Goal: Task Accomplishment & Management: Use online tool/utility

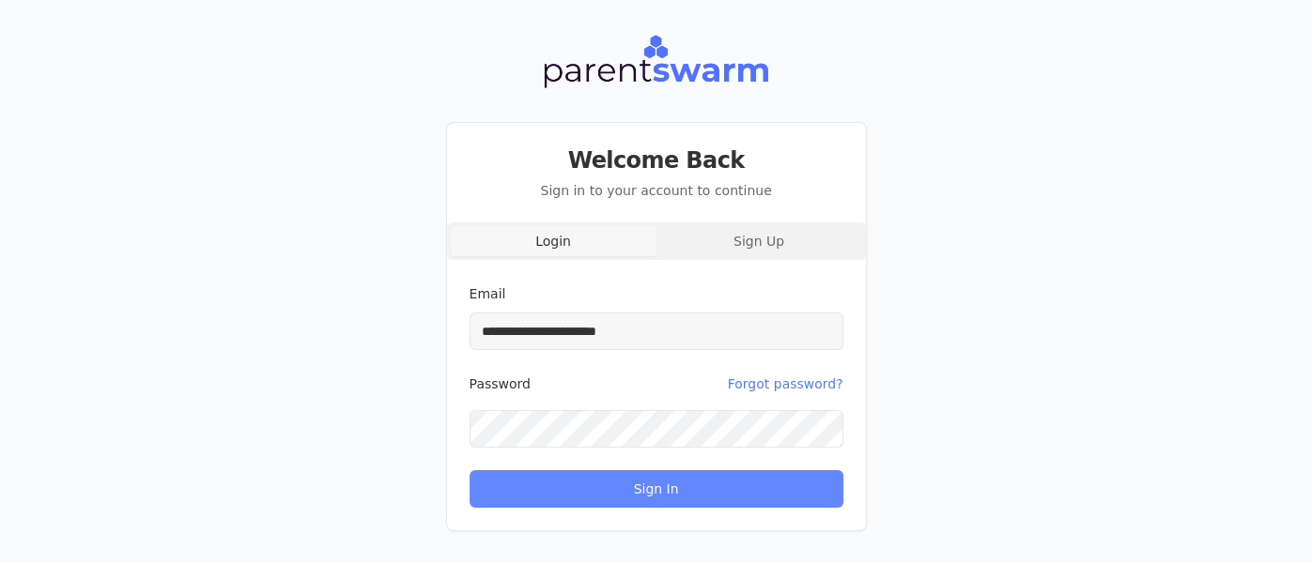
click at [652, 499] on button "Sign In" at bounding box center [656, 489] width 374 height 38
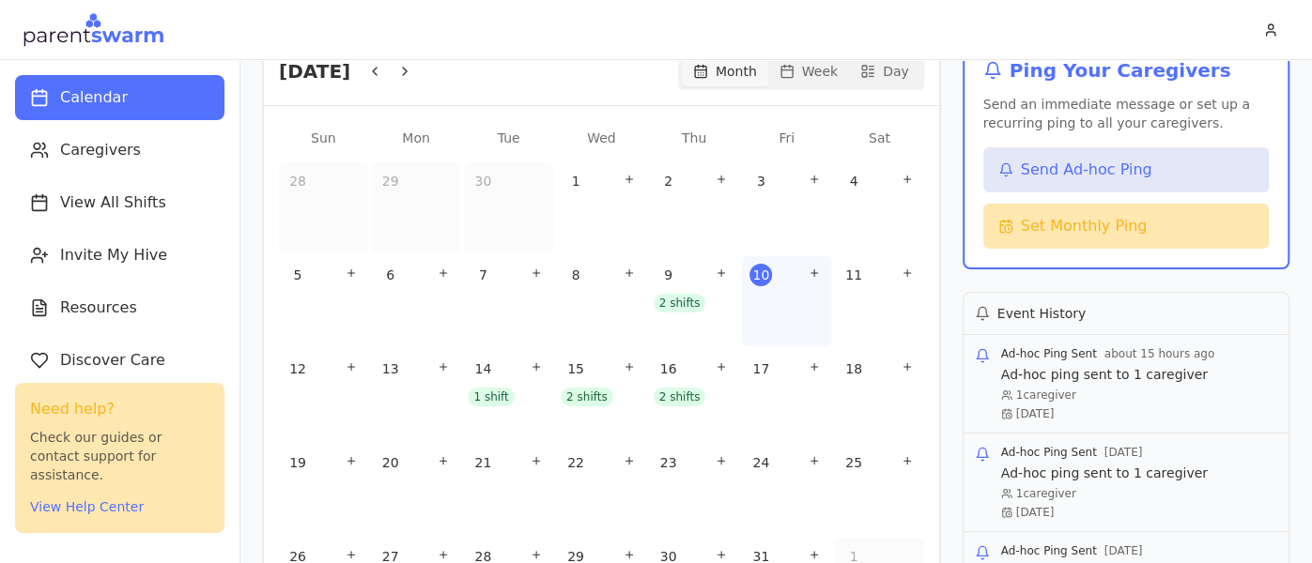
scroll to position [198, 0]
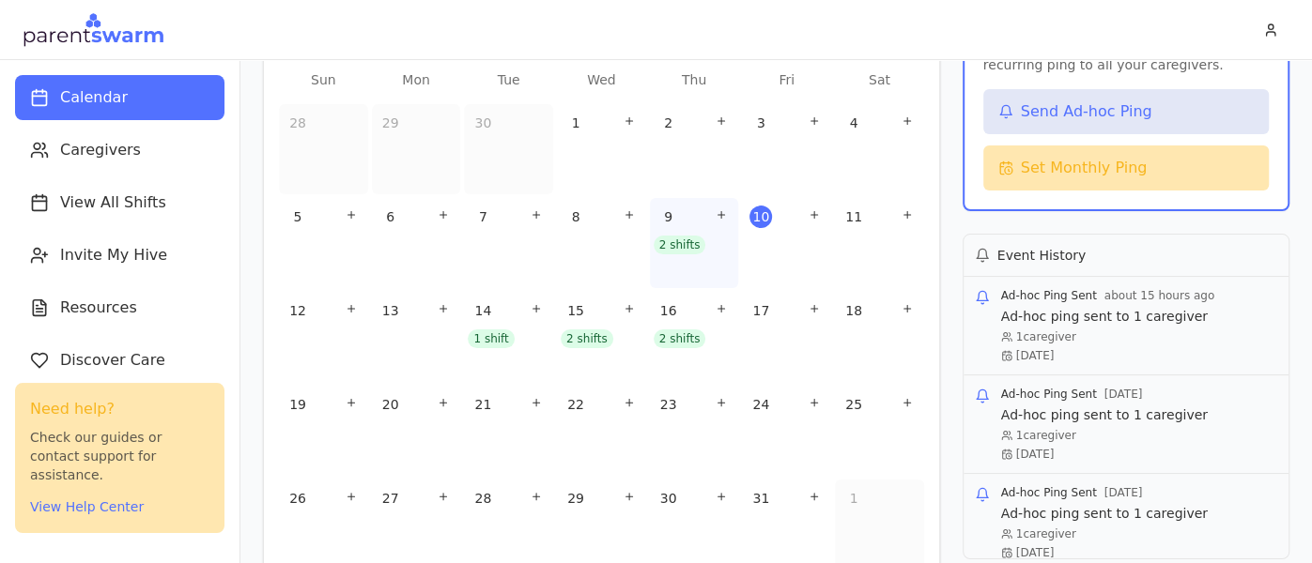
click at [671, 241] on div "2 shifts" at bounding box center [680, 245] width 53 height 19
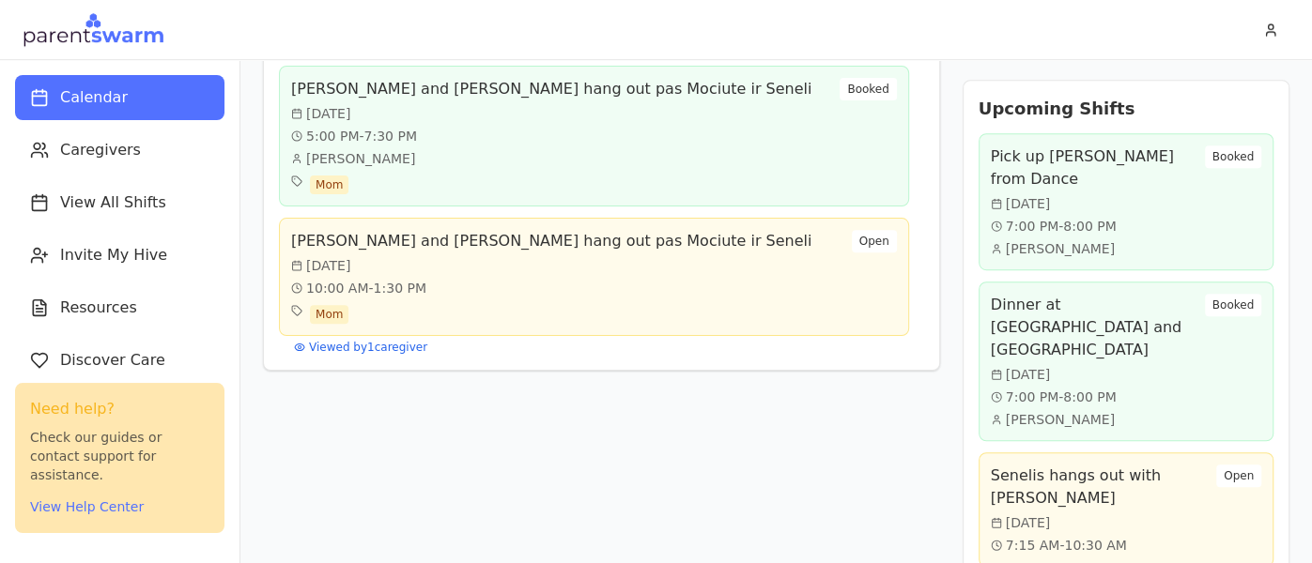
scroll to position [0, 0]
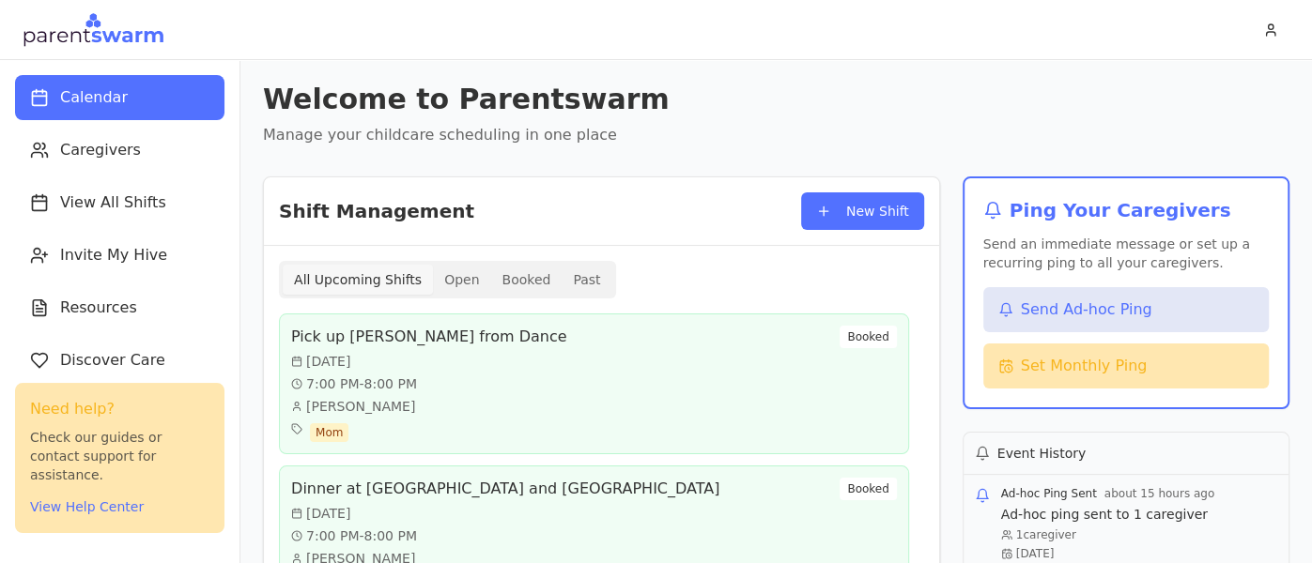
click at [576, 286] on button "Past" at bounding box center [587, 280] width 50 height 30
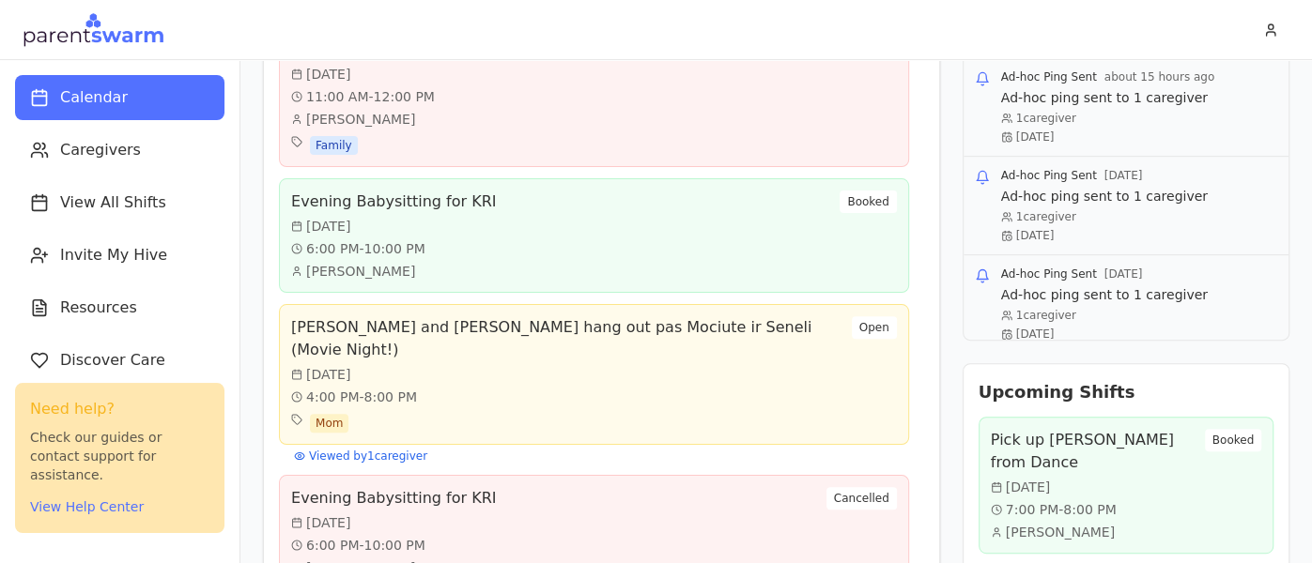
scroll to position [464, 0]
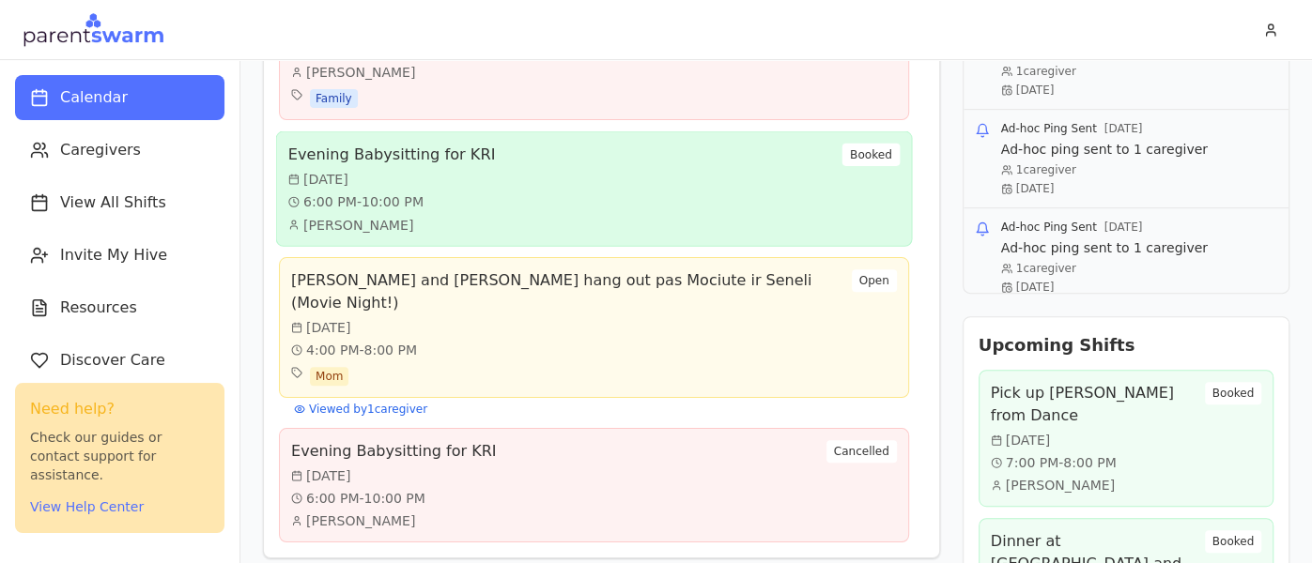
click at [557, 201] on div "Evening Babysitting for KRI Thu, Oct 9 6:00 PM - 10:00 PM Onile Sestokas Booked" at bounding box center [593, 189] width 611 height 91
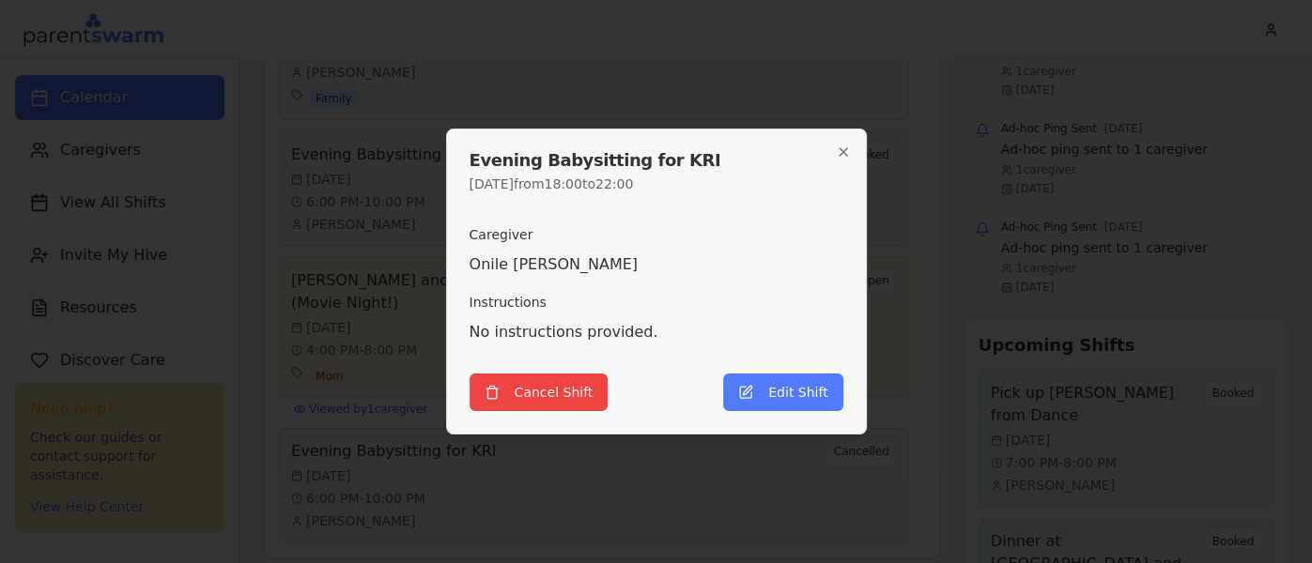
click at [243, 249] on div at bounding box center [656, 281] width 1312 height 563
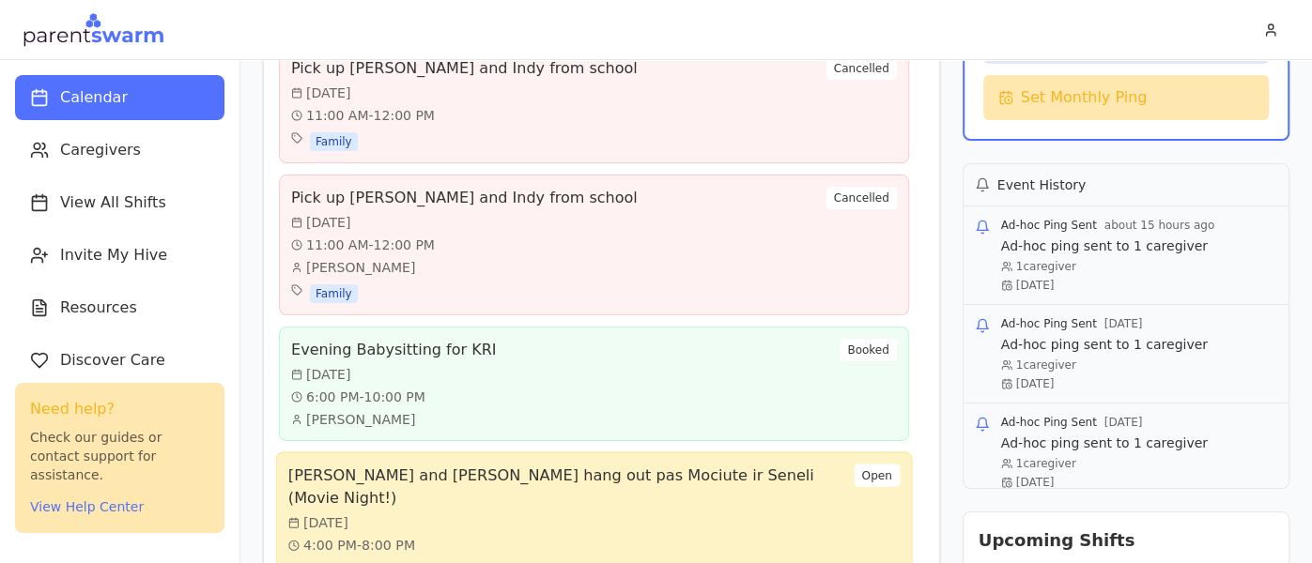
scroll to position [486, 0]
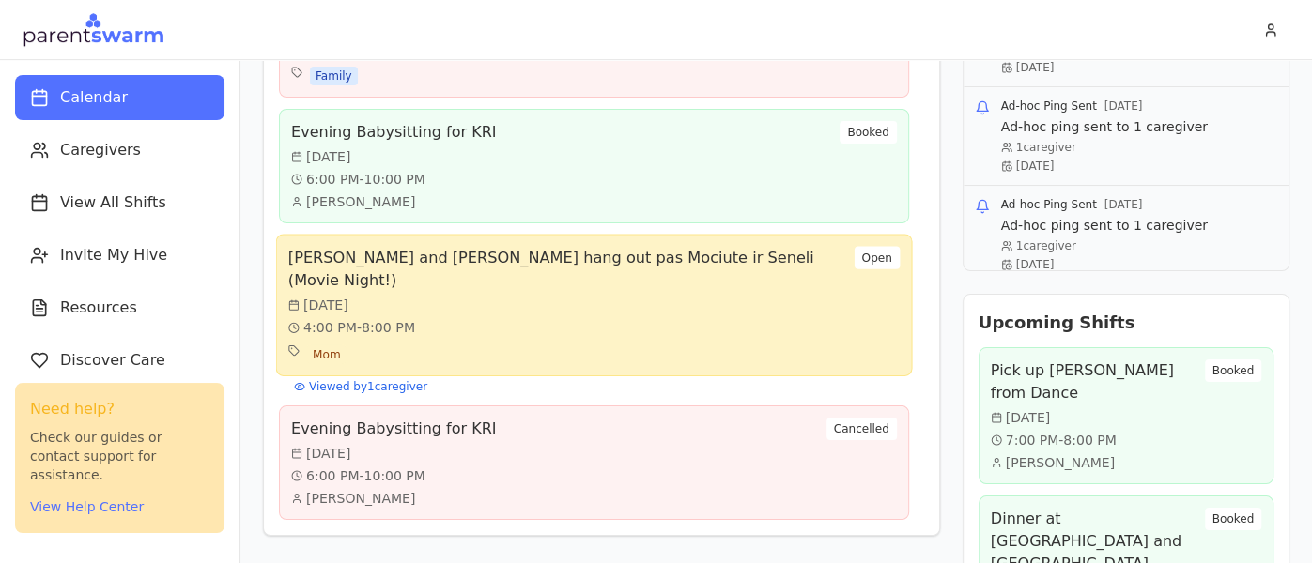
click at [523, 318] on div "4:00 PM - 8:00 PM" at bounding box center [571, 327] width 566 height 19
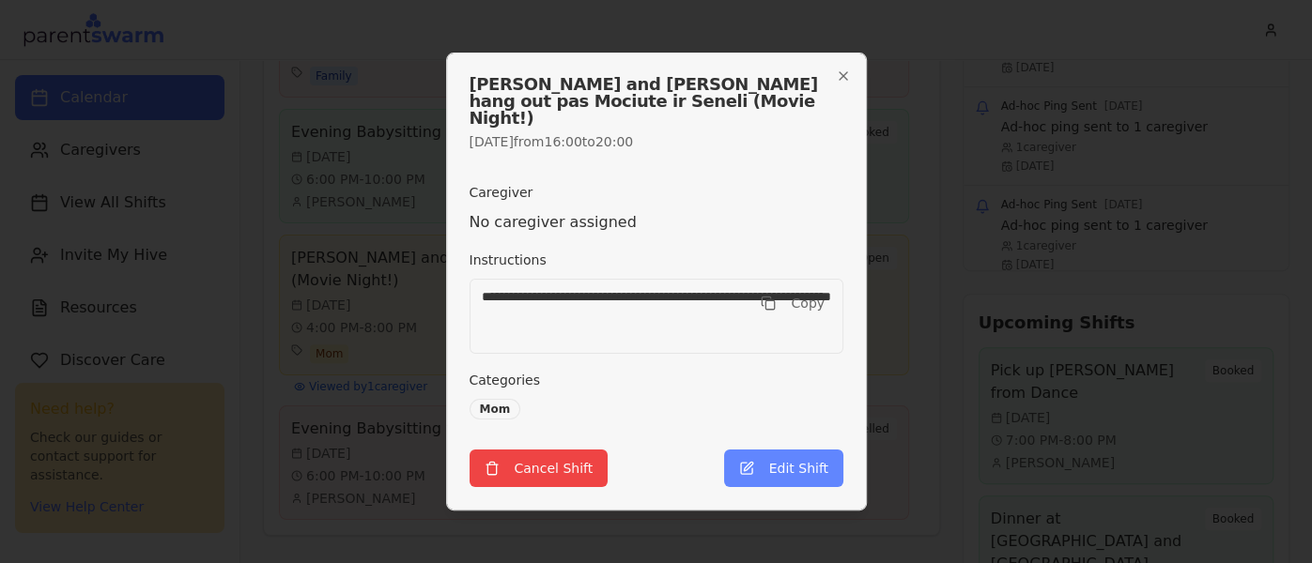
click at [810, 454] on button "Edit Shift" at bounding box center [783, 469] width 119 height 38
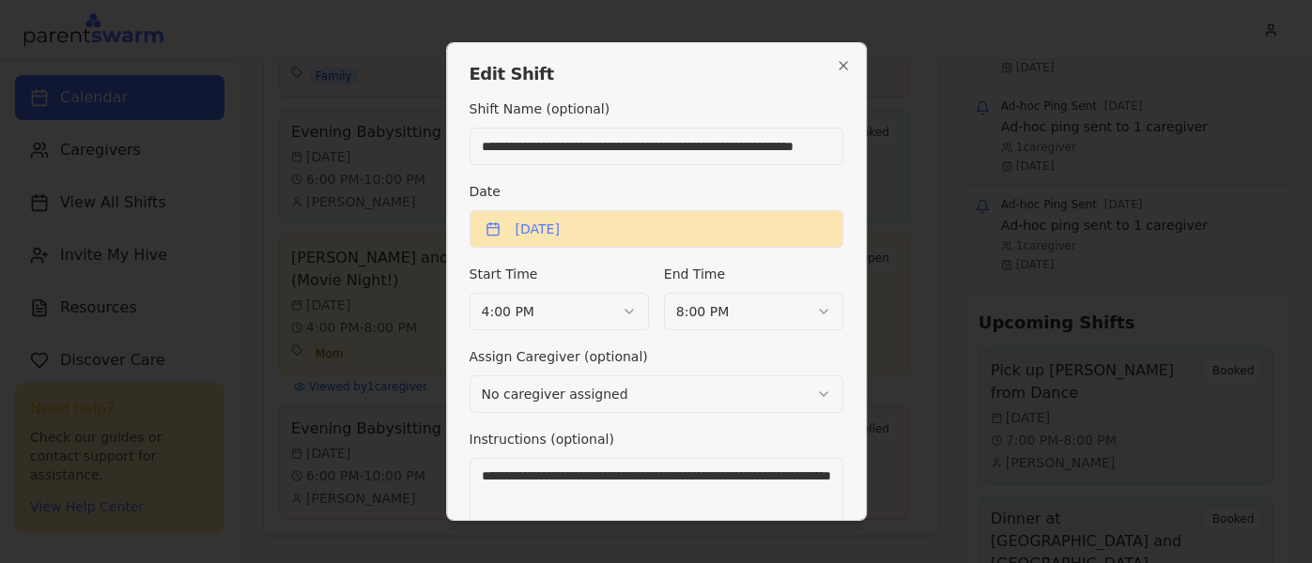
click at [596, 232] on button "October 9th, 2025" at bounding box center [656, 229] width 375 height 38
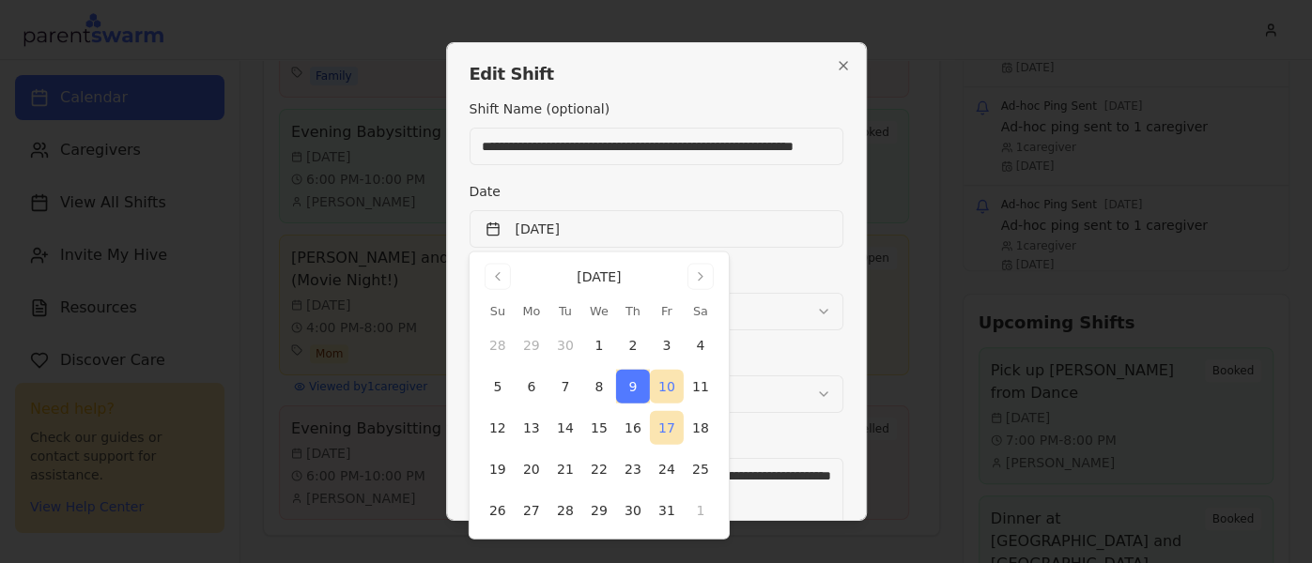
click at [670, 423] on button "17" at bounding box center [667, 428] width 34 height 34
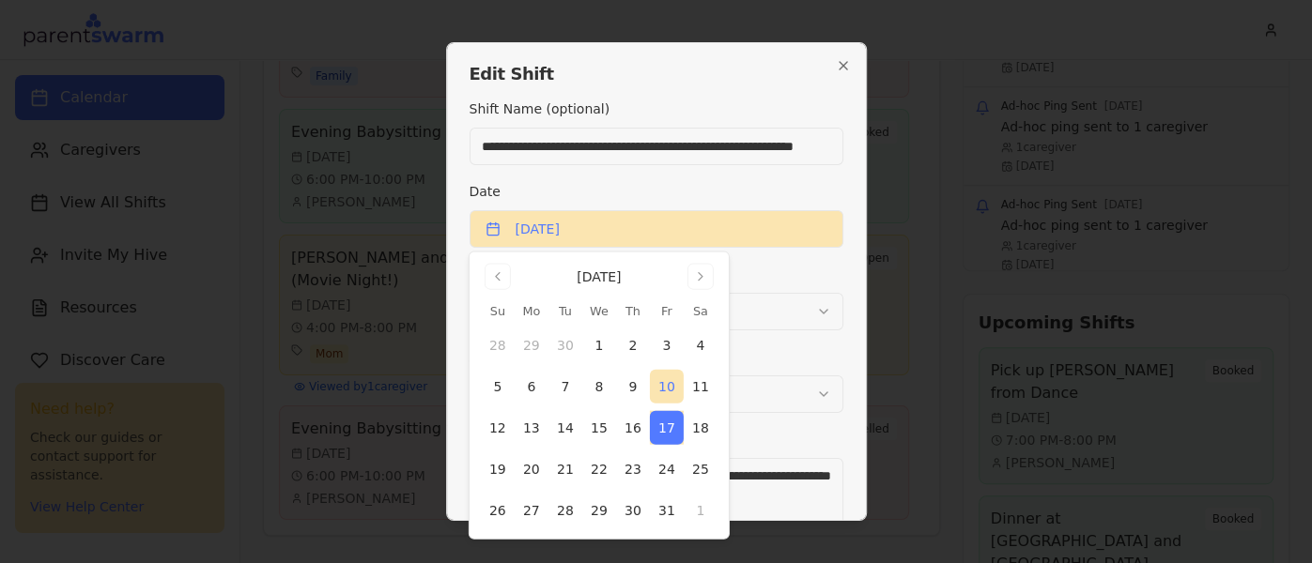
click at [742, 213] on button "October 17th, 2025" at bounding box center [656, 229] width 375 height 38
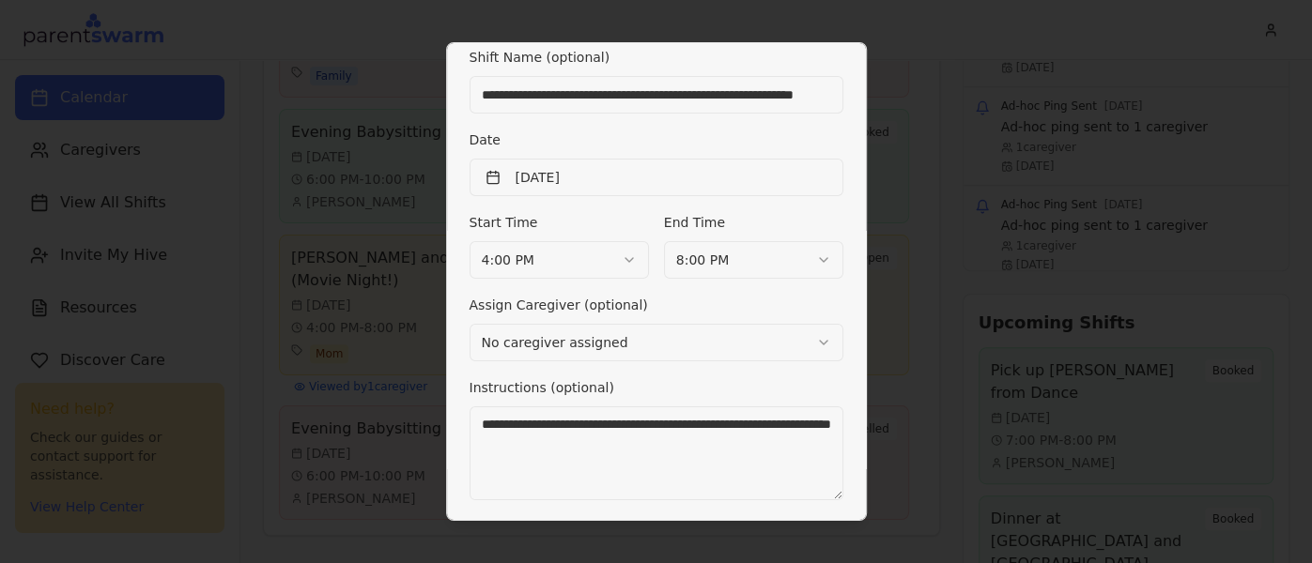
scroll to position [54, 0]
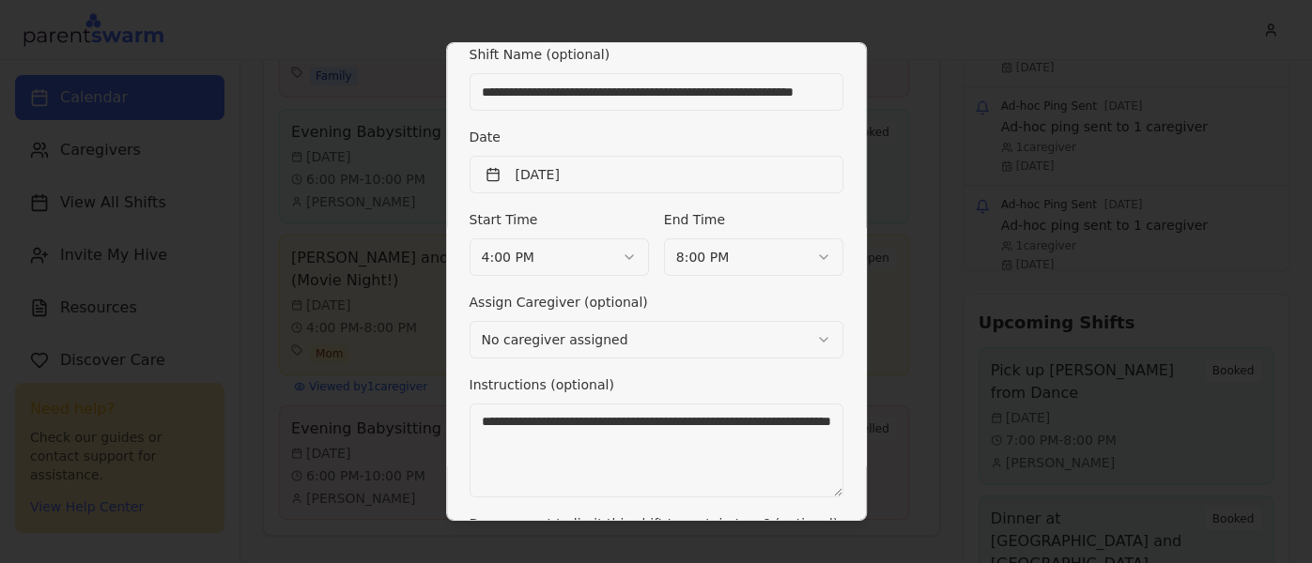
click at [675, 433] on textarea "**********" at bounding box center [656, 451] width 375 height 94
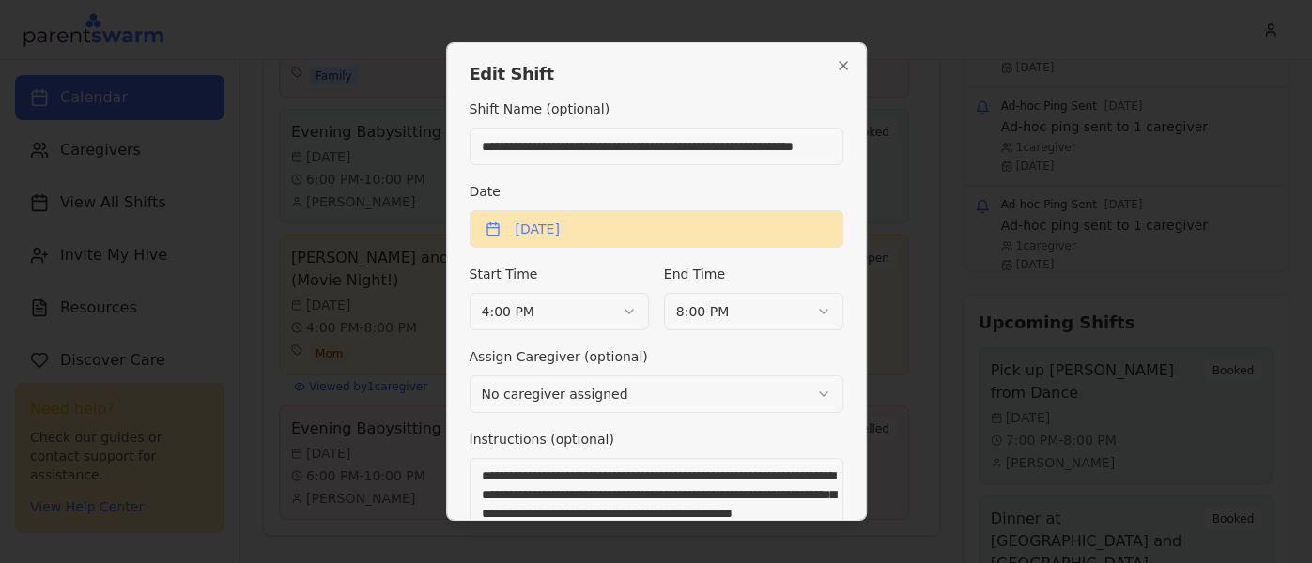
scroll to position [258, 0]
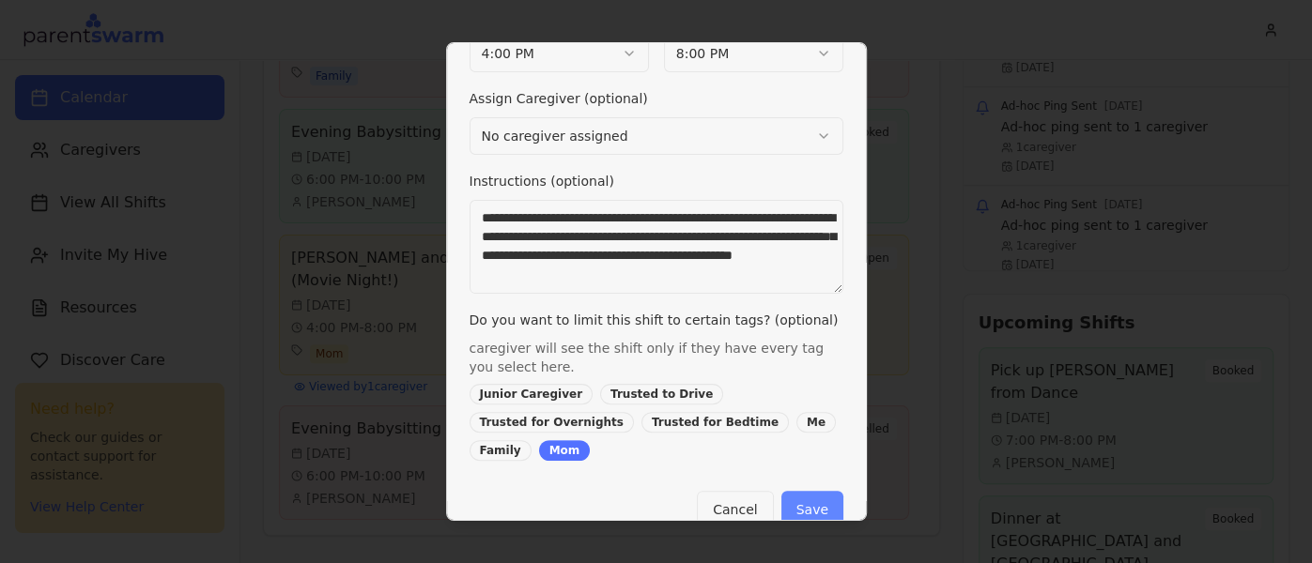
type textarea "**********"
click at [832, 491] on button "Save" at bounding box center [812, 510] width 62 height 38
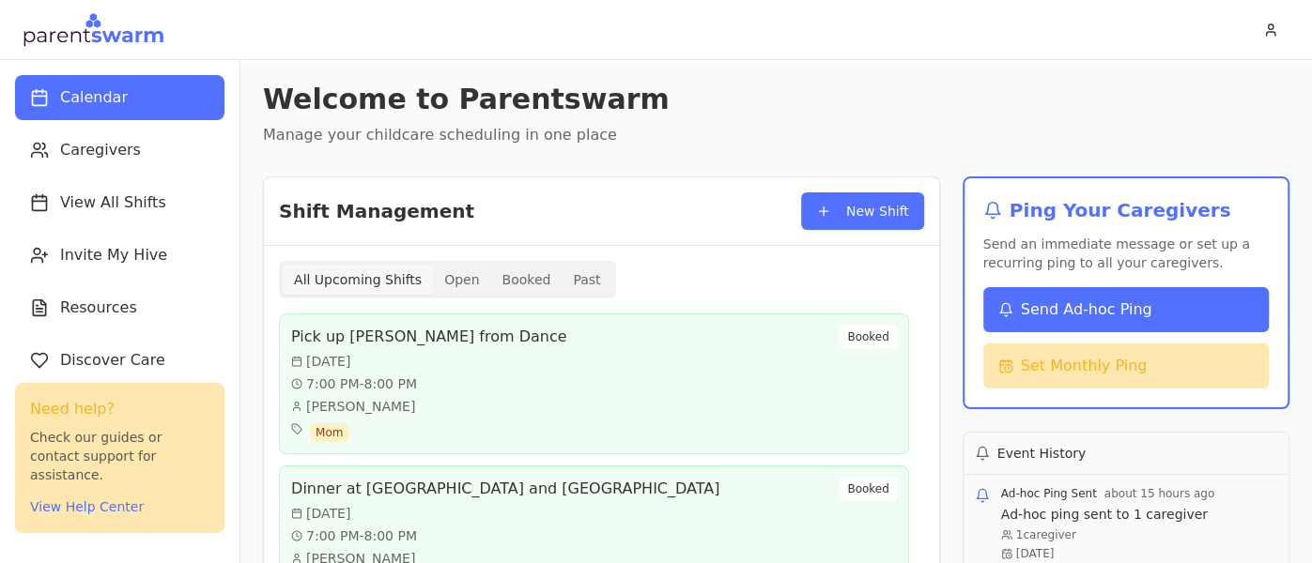
click at [1114, 317] on span "Send Ad-hoc Ping" at bounding box center [1086, 310] width 131 height 23
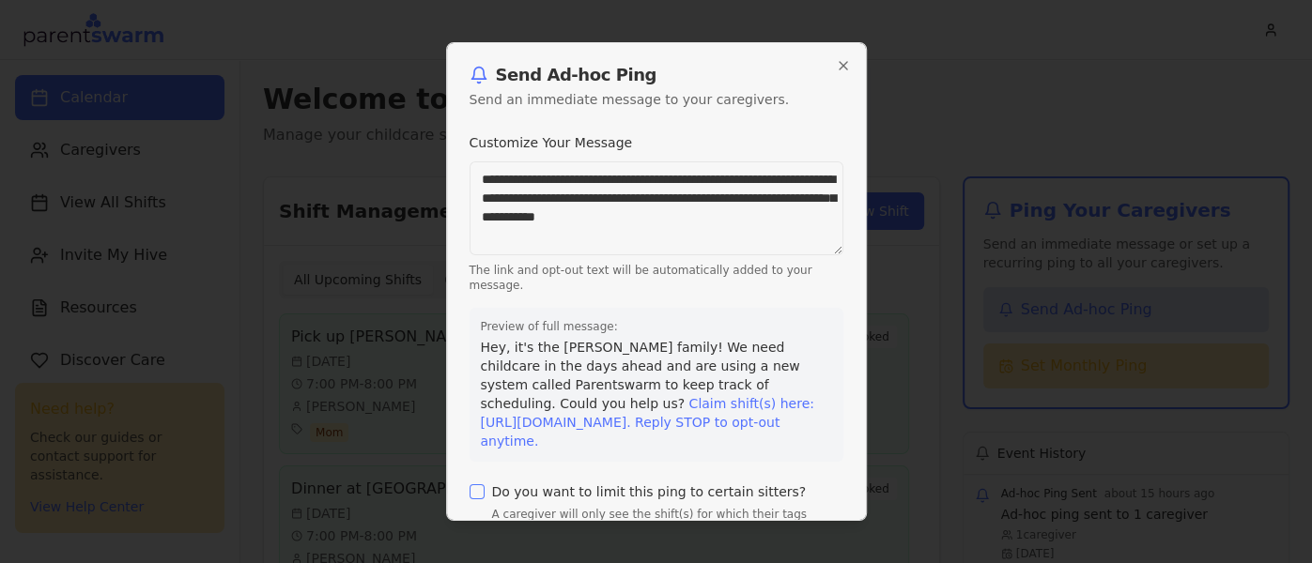
click at [611, 201] on textarea "**********" at bounding box center [656, 209] width 375 height 94
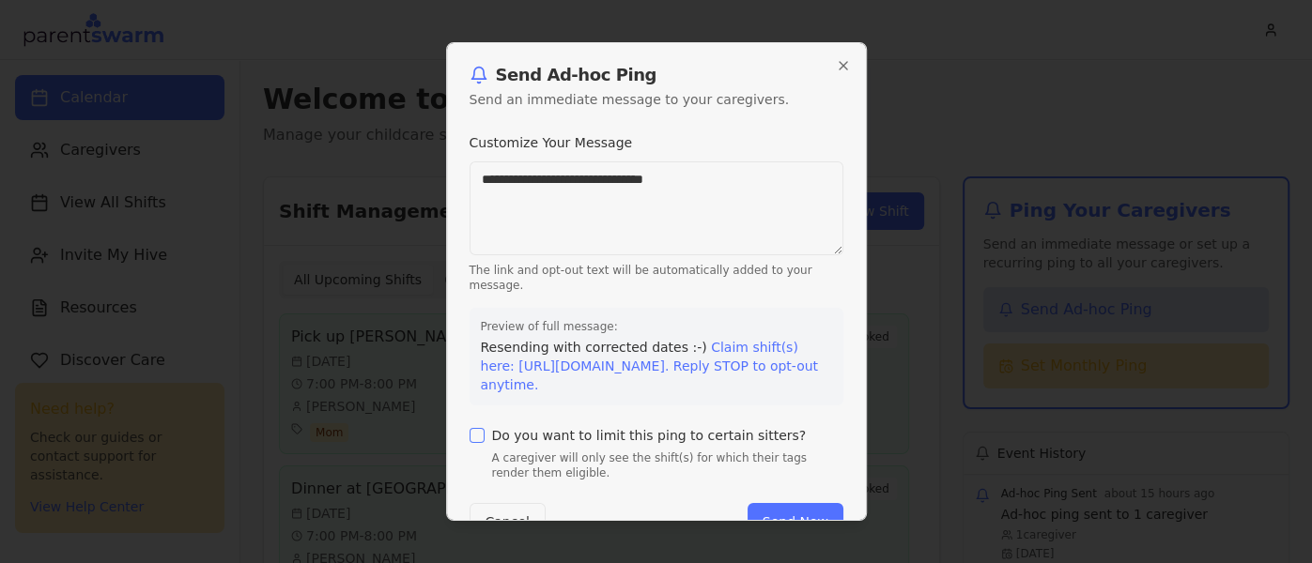
scroll to position [45, 0]
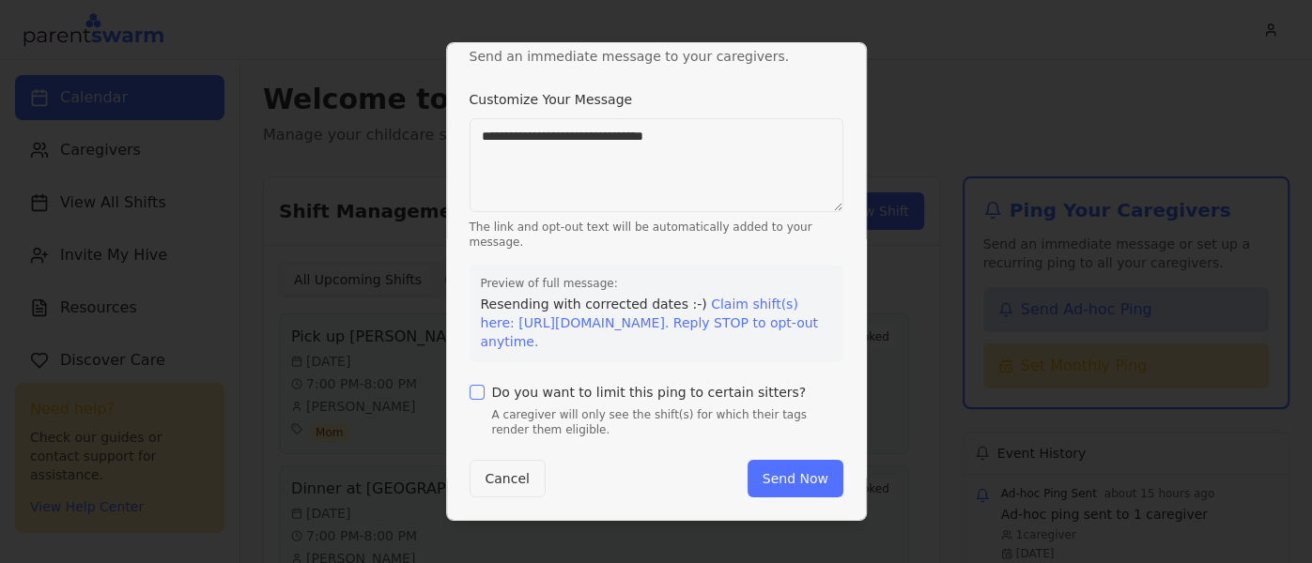
type textarea "**********"
click at [655, 392] on label "Do you want to limit this ping to certain sitters?" at bounding box center [649, 392] width 315 height 13
click at [485, 392] on button "Do you want to limit this ping to certain sitters?" at bounding box center [476, 392] width 15 height 15
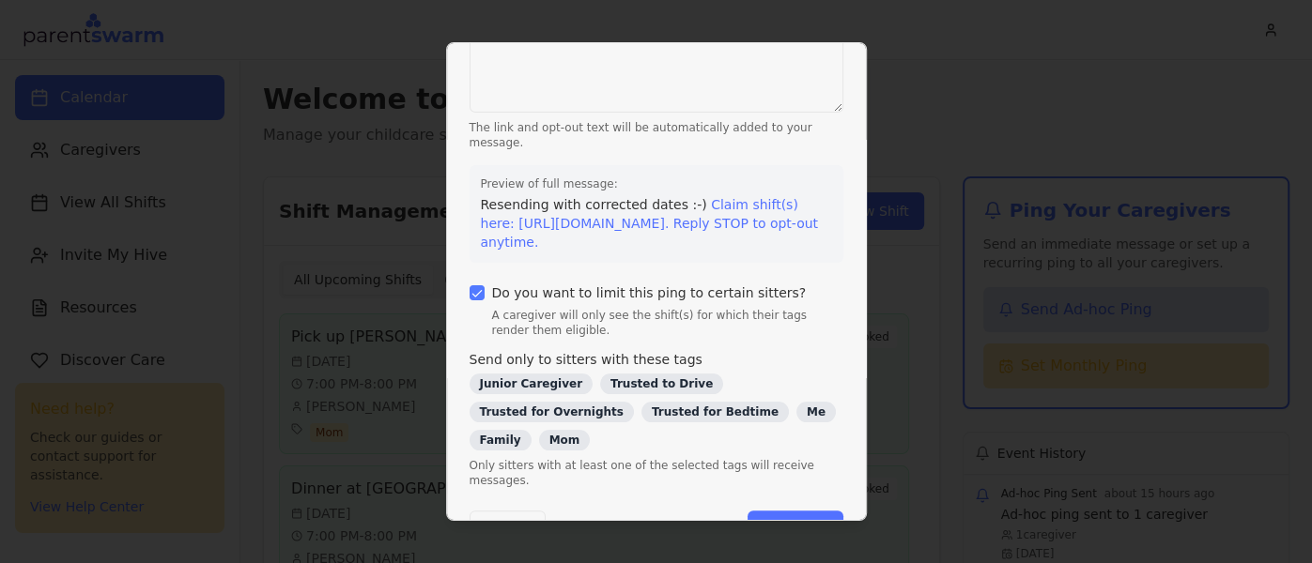
scroll to position [152, 0]
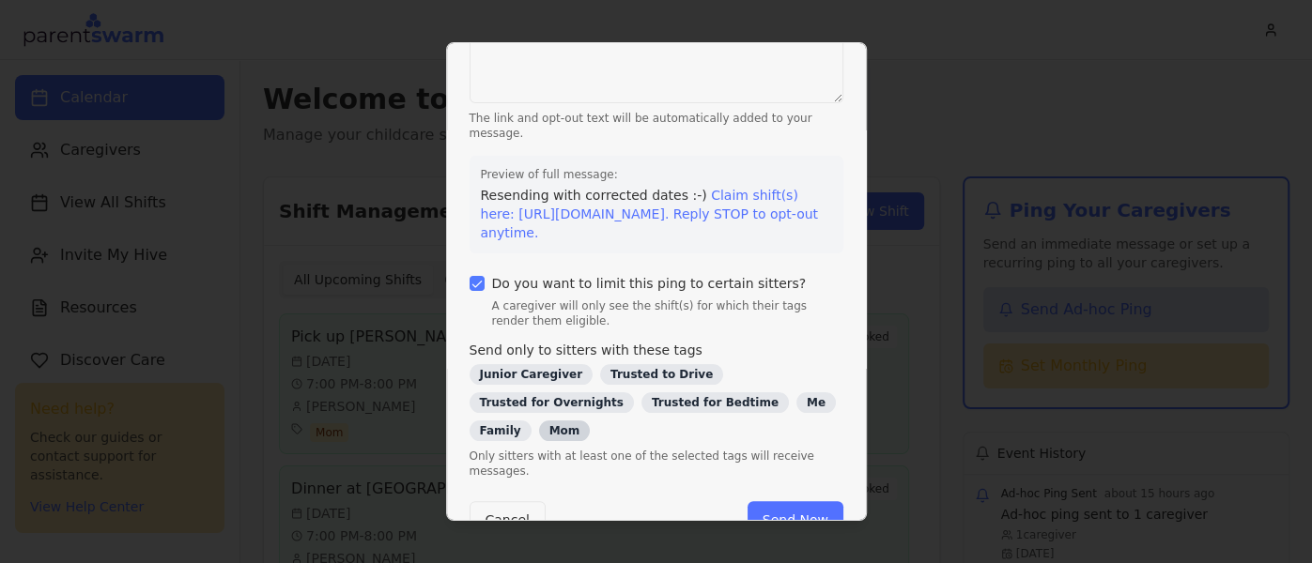
click at [591, 421] on div "Mom" at bounding box center [565, 431] width 52 height 21
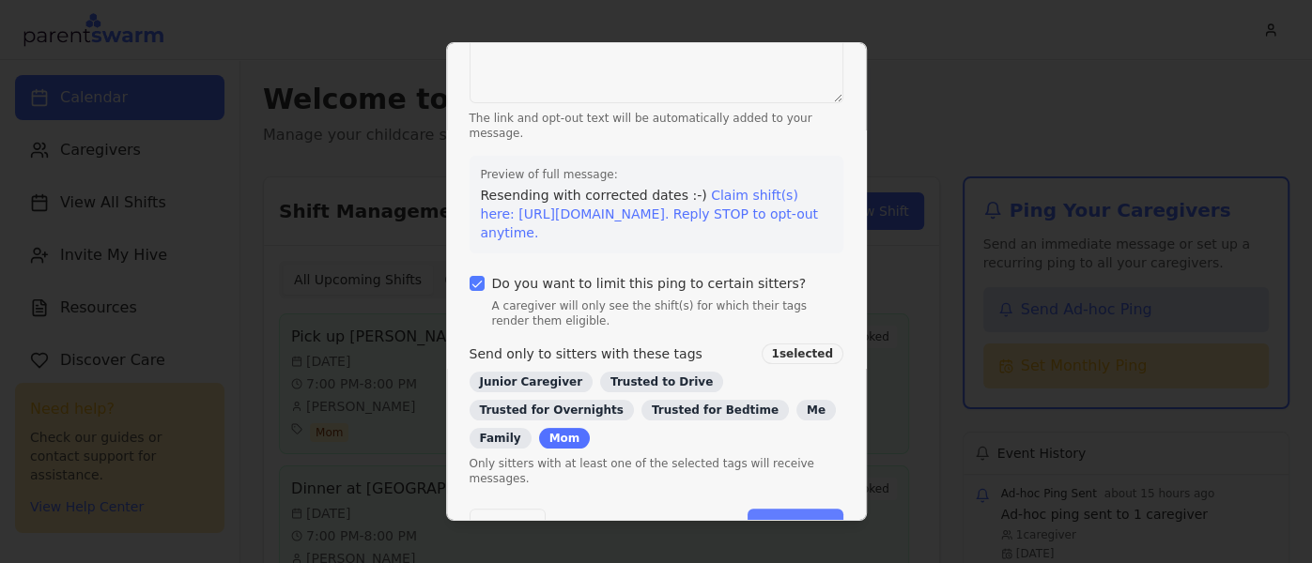
click at [795, 509] on button "Send Now" at bounding box center [795, 528] width 96 height 38
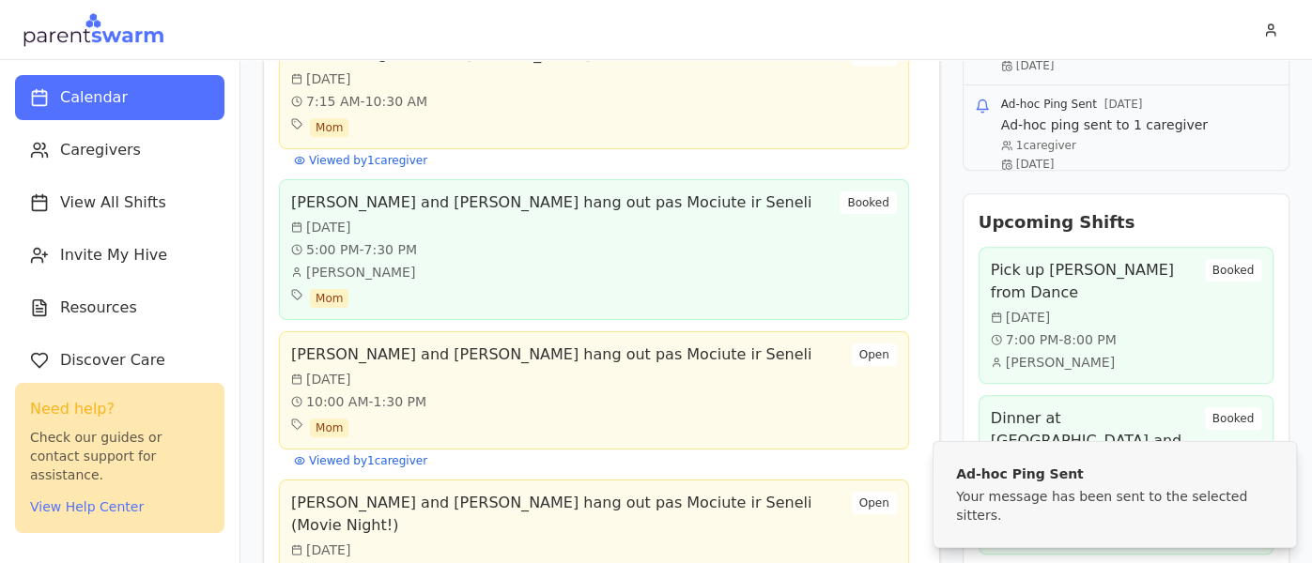
scroll to position [700, 0]
